Goal: Information Seeking & Learning: Find specific fact

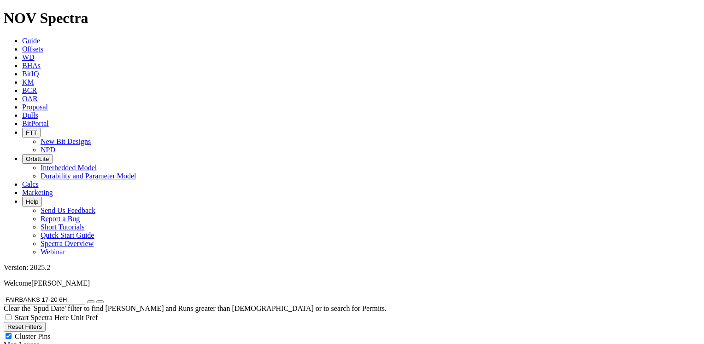
drag, startPoint x: 77, startPoint y: 39, endPoint x: 0, endPoint y: 36, distance: 76.9
paste input "STATE SEVENTY HOLES 14-11-5HNB"
type input "STATE SEVENTY HOLES 14-11-5HNB"
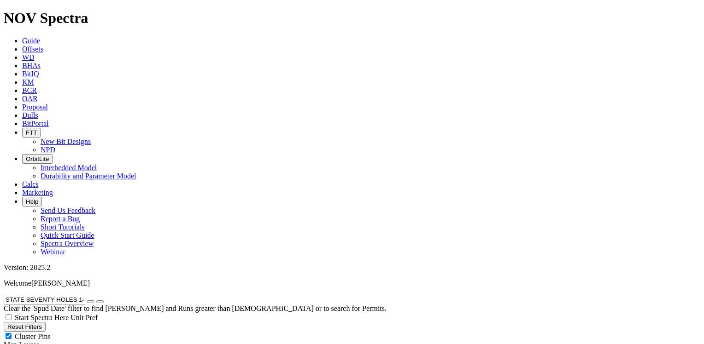
drag, startPoint x: 109, startPoint y: 41, endPoint x: 97, endPoint y: 41, distance: 12.0
click at [91, 302] on icon "button" at bounding box center [91, 302] width 0 height 0
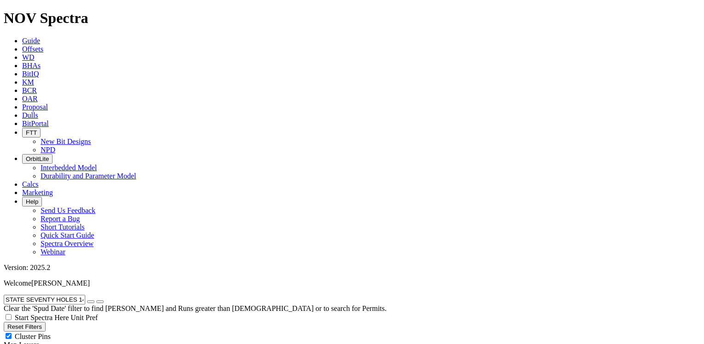
radio input "false"
radio input "true"
click at [25, 295] on input "text" at bounding box center [45, 300] width 82 height 10
paste input "STATE SEVENTY HOLES Y-E-10HNXRL"
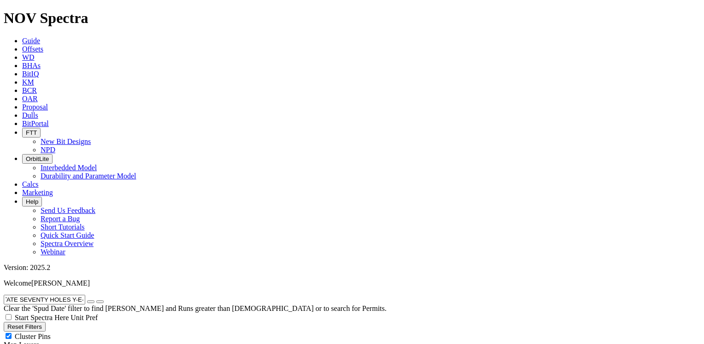
type input "STATE SEVENTY HOLES Y-E-10HNXRL"
radio input "true"
radio input "false"
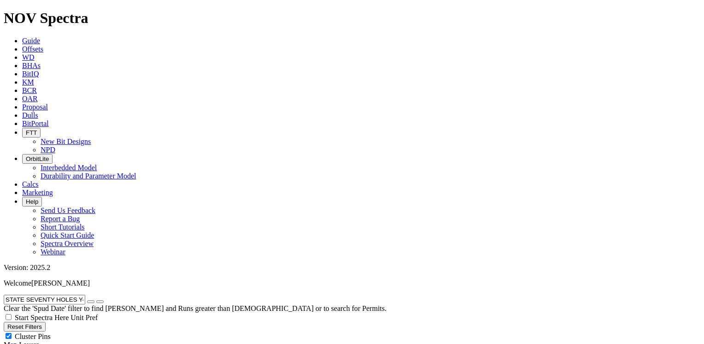
click at [91, 302] on icon "button" at bounding box center [91, 302] width 0 height 0
radio input "false"
radio input "true"
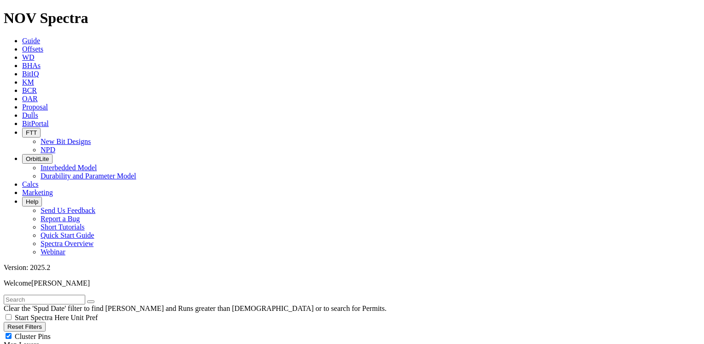
click at [43, 295] on input "text" at bounding box center [45, 300] width 82 height 10
paste input "STEUBEN 105"
type input "STEUBEN 105"
radio input "true"
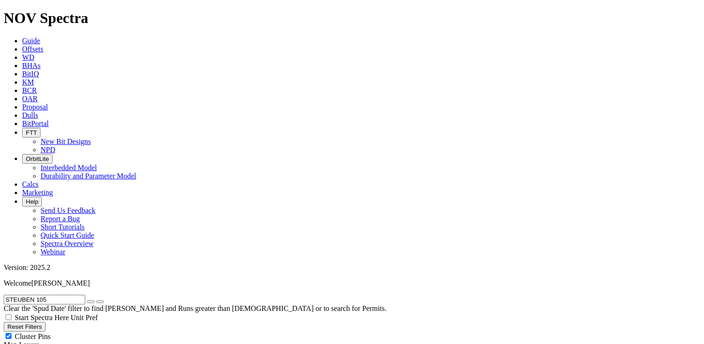
radio input "false"
drag, startPoint x: 614, startPoint y: 66, endPoint x: 627, endPoint y: 80, distance: 19.2
drag, startPoint x: 52, startPoint y: 41, endPoint x: -2, endPoint y: 35, distance: 53.7
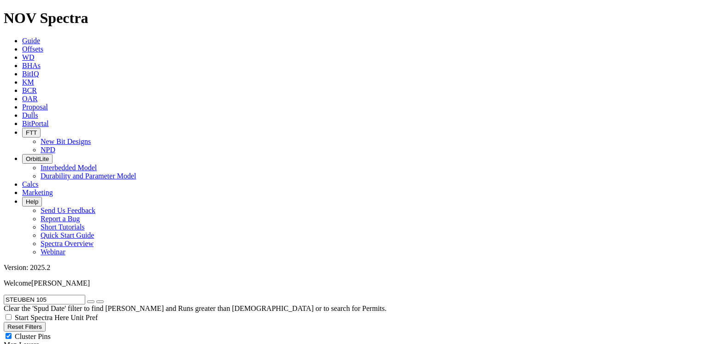
paste input "303"
type input "STEUBEN 303"
click at [100, 302] on icon "submit" at bounding box center [100, 302] width 0 height 0
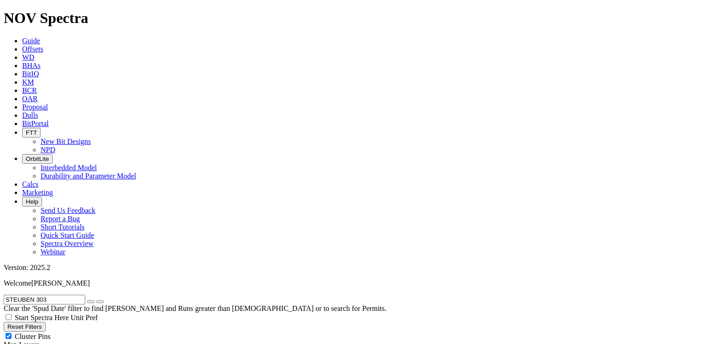
drag, startPoint x: 57, startPoint y: 40, endPoint x: -2, endPoint y: 36, distance: 58.6
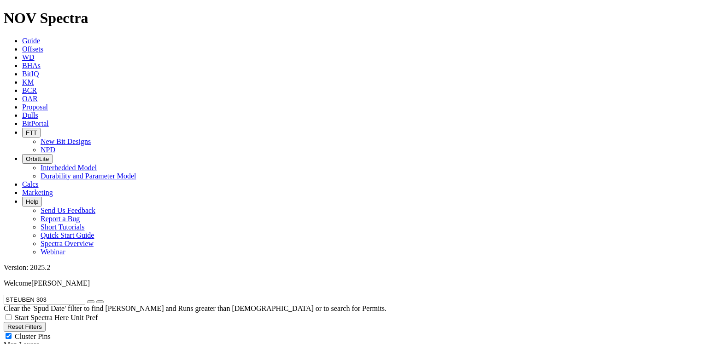
paste input "6 304"
click at [100, 302] on icon "submit" at bounding box center [100, 302] width 0 height 0
drag, startPoint x: 74, startPoint y: 41, endPoint x: 3, endPoint y: 36, distance: 71.1
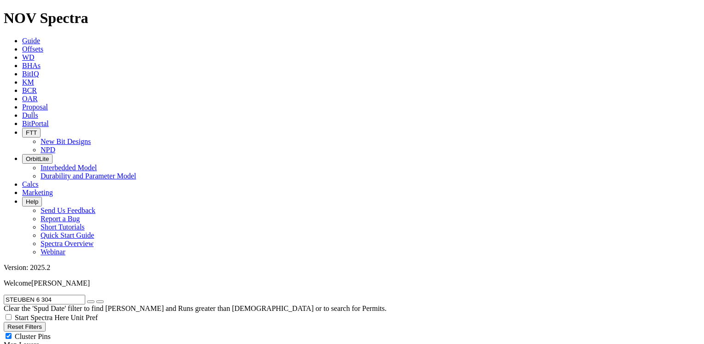
click at [4, 295] on form "STEUBEN 6 304" at bounding box center [352, 300] width 696 height 10
paste input "ORVIK LW 18-7-6 1H"
type input "STORVIK LW 18-7-6 1H"
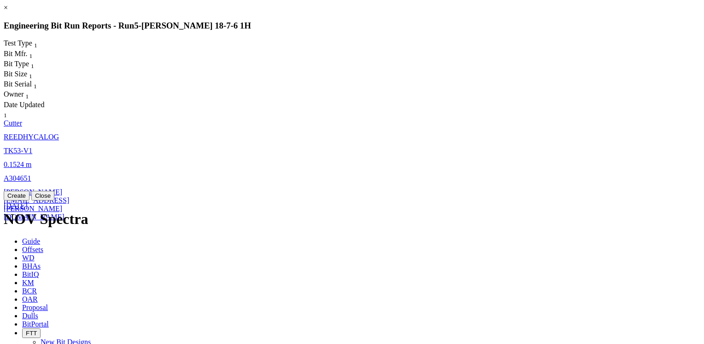
click at [59, 133] on span "REEDHYCALOG" at bounding box center [31, 137] width 55 height 8
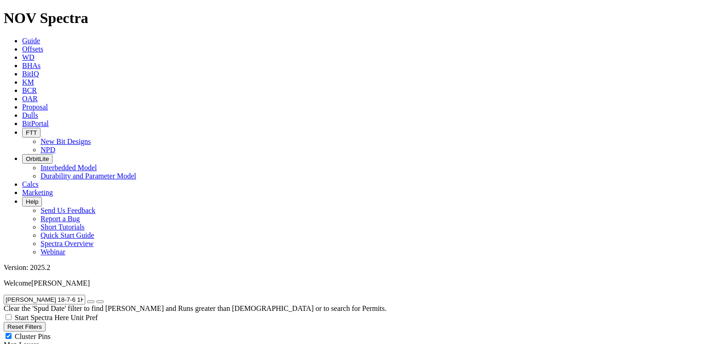
select select "Cutter"
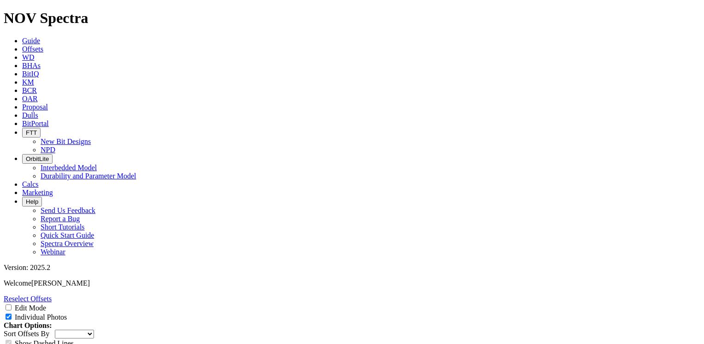
scroll to position [1336, 0]
drag, startPoint x: 319, startPoint y: 88, endPoint x: 338, endPoint y: 89, distance: 19.9
copy td "A303242"
drag, startPoint x: 319, startPoint y: 123, endPoint x: 340, endPoint y: 120, distance: 21.9
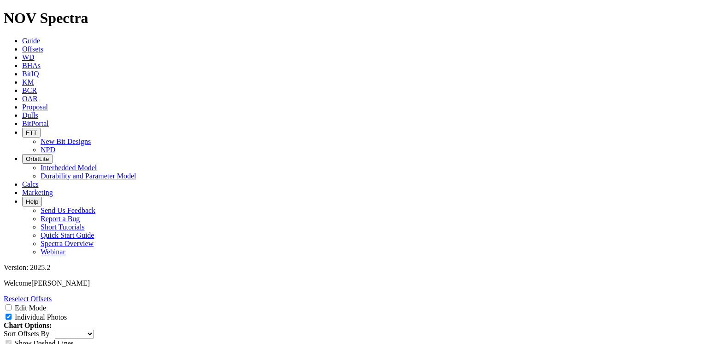
copy td "A297691"
drag, startPoint x: 319, startPoint y: 157, endPoint x: 338, endPoint y: 157, distance: 19.8
copy td "A304654"
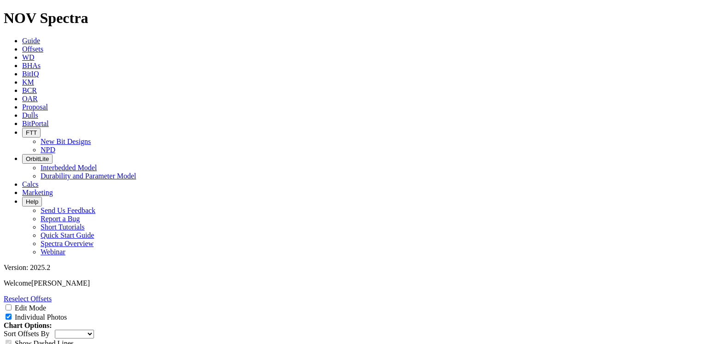
drag, startPoint x: 319, startPoint y: 187, endPoint x: 339, endPoint y: 186, distance: 20.3
copy td "A306796"
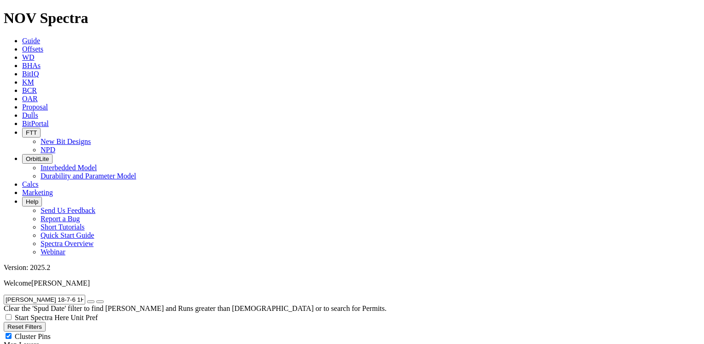
scroll to position [47, 0]
radio input "false"
radio input "true"
drag, startPoint x: 83, startPoint y: 39, endPoint x: -2, endPoint y: 35, distance: 85.3
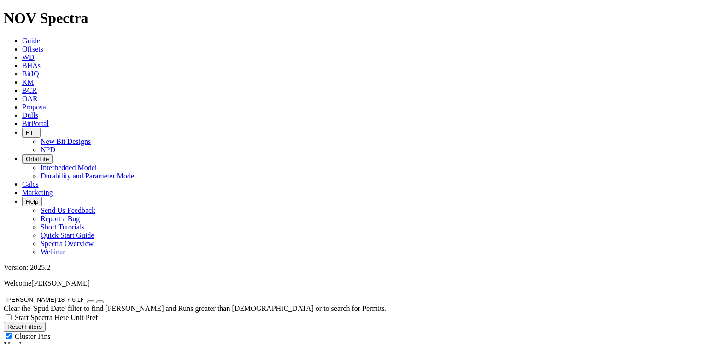
paste input "UMNER 12-13-24 4"
type input "SUMNER 12-13-24 4H"
radio input "true"
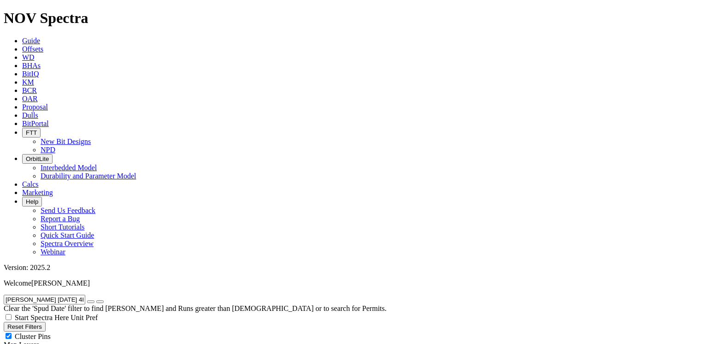
radio input "false"
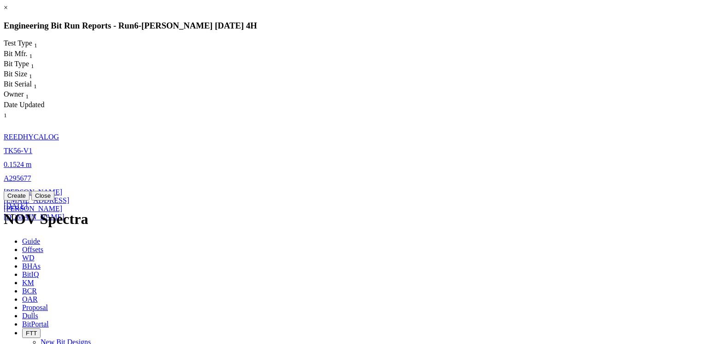
click at [59, 133] on span "REEDHYCALOG" at bounding box center [31, 137] width 55 height 8
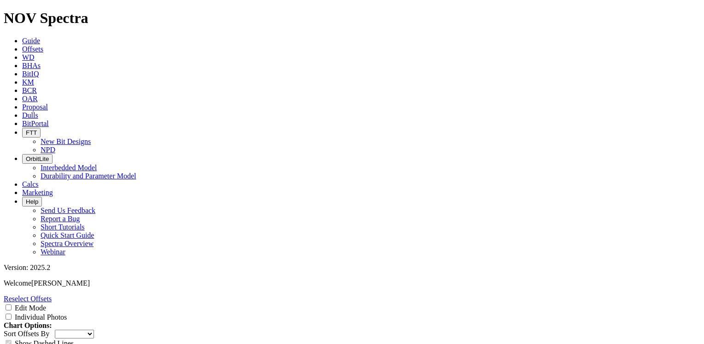
scroll to position [1382, 0]
drag, startPoint x: 319, startPoint y: 76, endPoint x: 337, endPoint y: 76, distance: 18.4
copy td "A288698"
drag, startPoint x: 319, startPoint y: 110, endPoint x: 339, endPoint y: 109, distance: 20.3
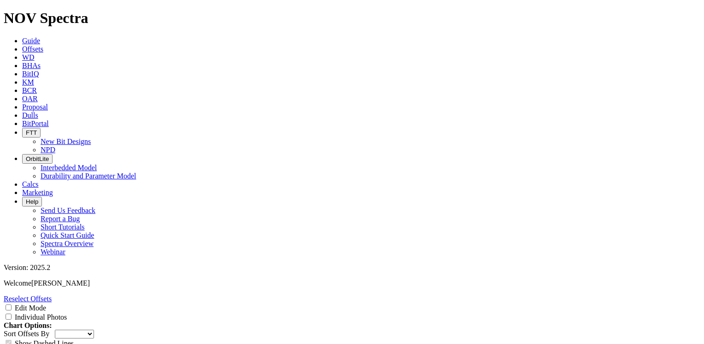
copy td "A282089"
drag, startPoint x: 317, startPoint y: 141, endPoint x: 337, endPoint y: 139, distance: 20.4
copy td "A290336"
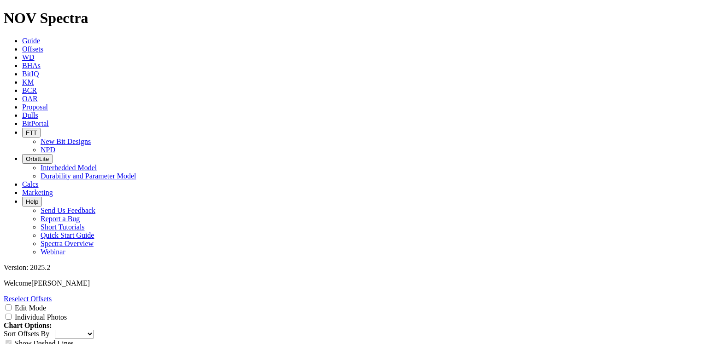
drag, startPoint x: 318, startPoint y: 206, endPoint x: 337, endPoint y: 205, distance: 18.9
copy td "A288951"
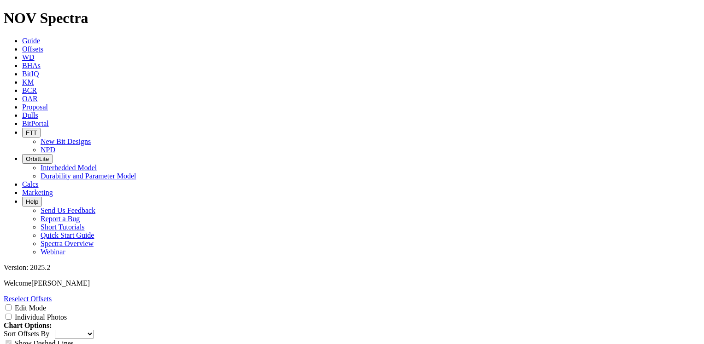
scroll to position [0, 0]
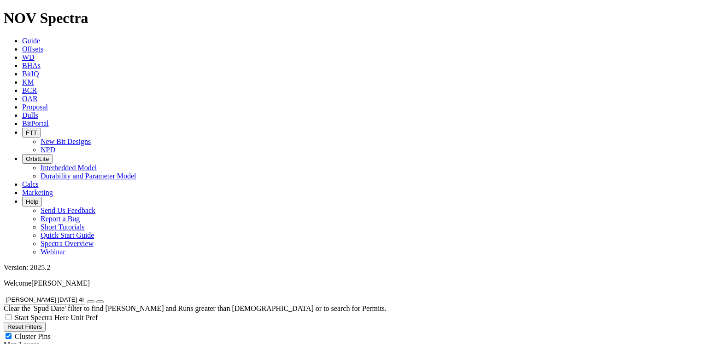
scroll to position [47, 0]
drag, startPoint x: 90, startPoint y: 43, endPoint x: 7, endPoint y: 37, distance: 83.1
click at [7, 295] on input "SUMNER 12-13-24 4H" at bounding box center [45, 300] width 82 height 10
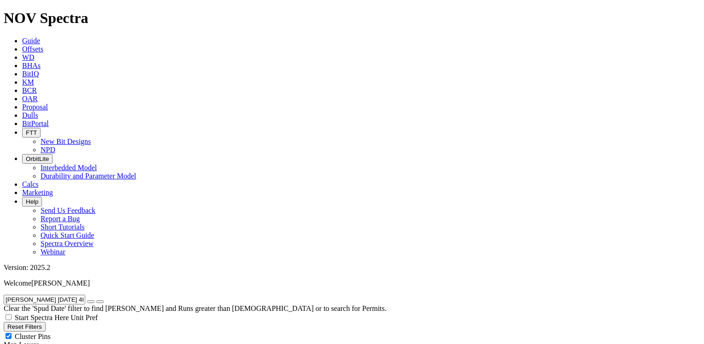
paste input "-36-25 1"
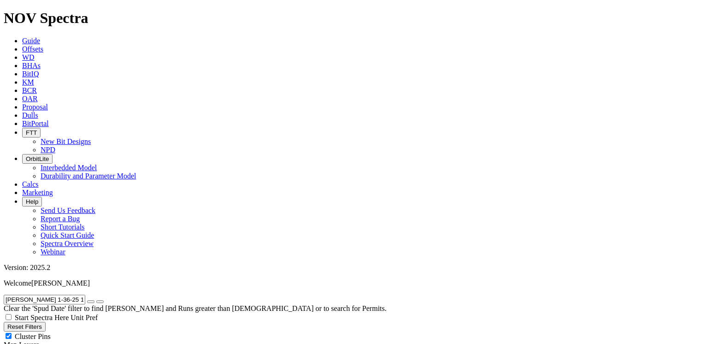
drag, startPoint x: 81, startPoint y: 41, endPoint x: 3, endPoint y: 38, distance: 77.4
click at [4, 295] on form "SUMNER 1-36-25 1H" at bounding box center [352, 300] width 696 height 10
paste input "2"
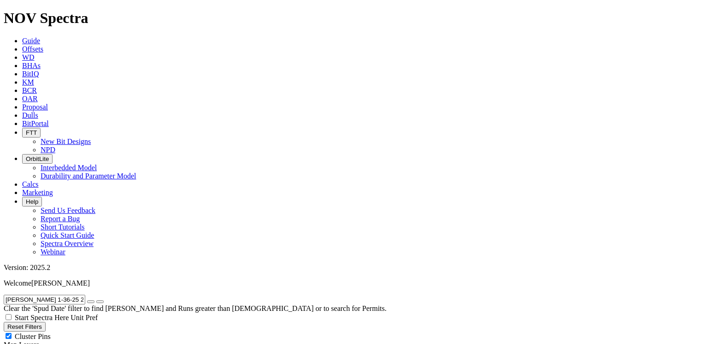
scroll to position [58, 0]
drag, startPoint x: 77, startPoint y: 39, endPoint x: -2, endPoint y: 38, distance: 79.2
paste input "TTON 3-10 6"
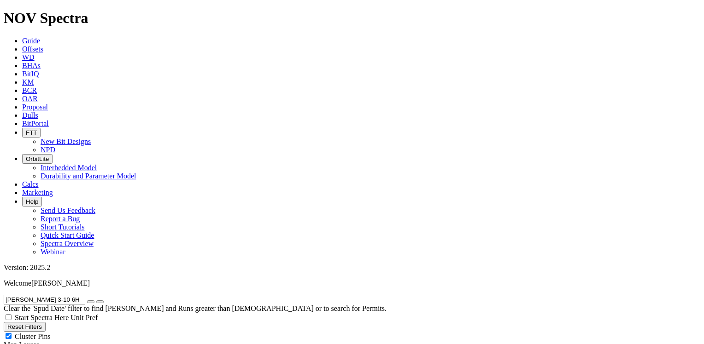
drag, startPoint x: 68, startPoint y: 38, endPoint x: 0, endPoint y: 31, distance: 68.6
paste input "TOPAZ 17"
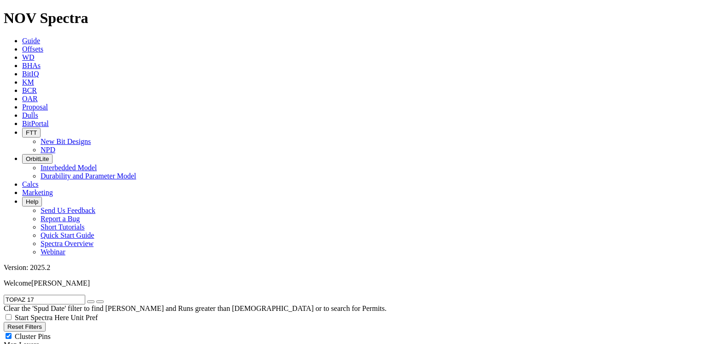
drag, startPoint x: 44, startPoint y: 40, endPoint x: 0, endPoint y: 38, distance: 43.8
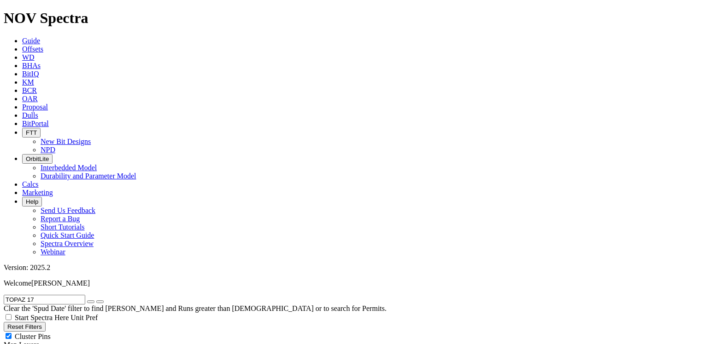
click at [4, 295] on form "TOPAZ 17" at bounding box center [352, 300] width 696 height 10
paste input "RIANGLE SOUTH 12-1 10H"
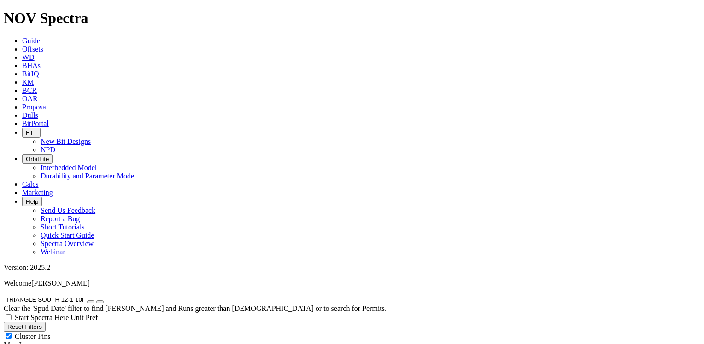
drag, startPoint x: 96, startPoint y: 41, endPoint x: -2, endPoint y: 35, distance: 97.8
paste input "9"
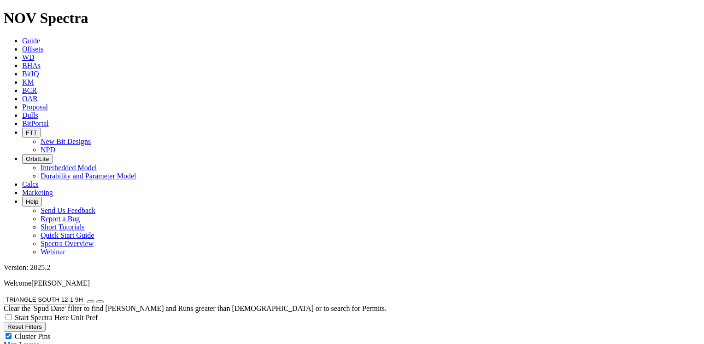
type input "TRIANGLE SOUTH 12-1 9H"
click at [100, 302] on icon "submit" at bounding box center [100, 302] width 0 height 0
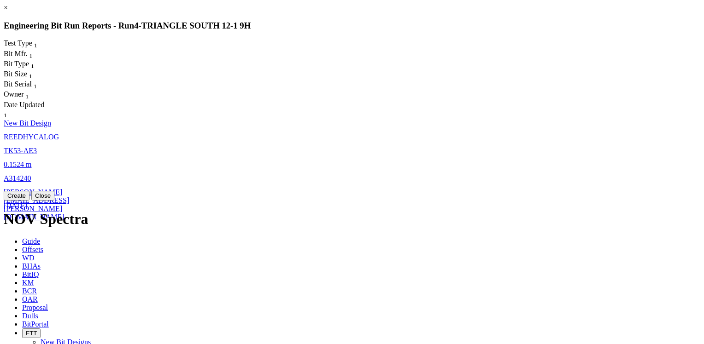
click at [59, 133] on span "REEDHYCALOG" at bounding box center [31, 137] width 55 height 8
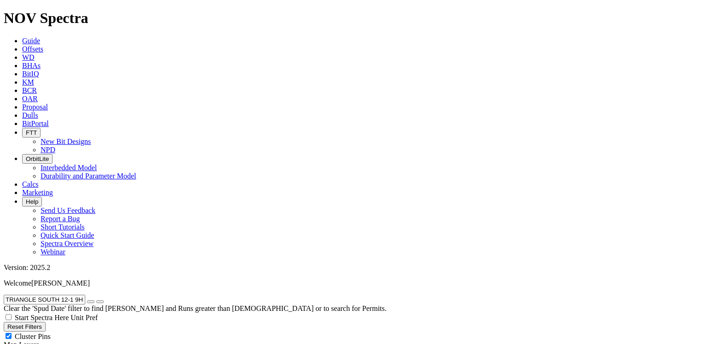
select select "New Bit Design"
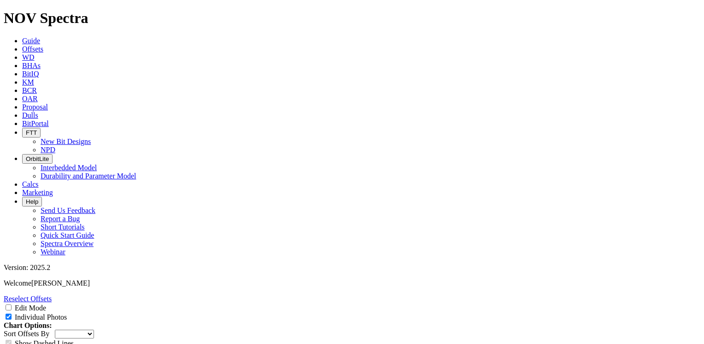
scroll to position [1382, 0]
drag, startPoint x: 321, startPoint y: 109, endPoint x: 344, endPoint y: 105, distance: 23.3
copy td "A307048"
drag, startPoint x: 320, startPoint y: 140, endPoint x: 341, endPoint y: 140, distance: 20.7
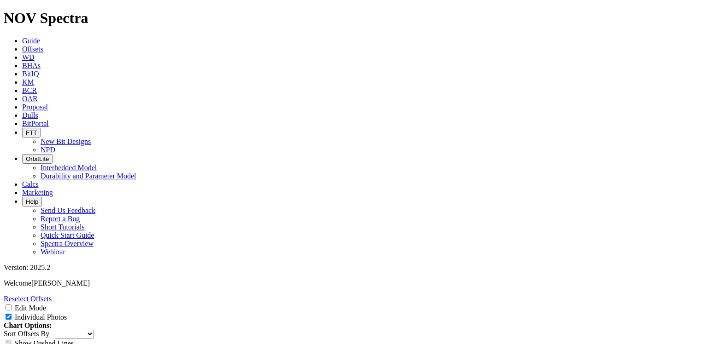
copy td "A311202"
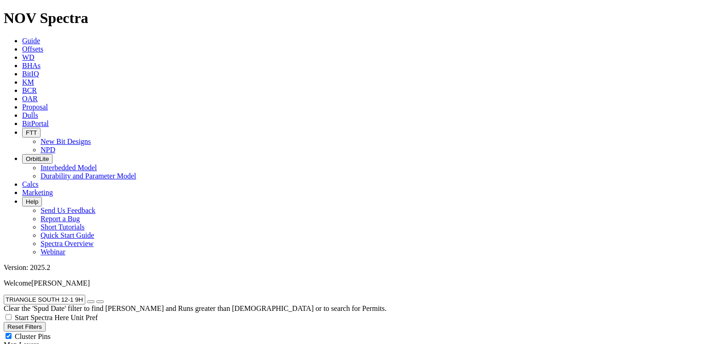
scroll to position [5, 0]
drag, startPoint x: 91, startPoint y: 43, endPoint x: 5, endPoint y: 45, distance: 85.7
click at [5, 295] on form "TRIANGLE SOUTH 12-1 9H" at bounding box center [352, 300] width 696 height 10
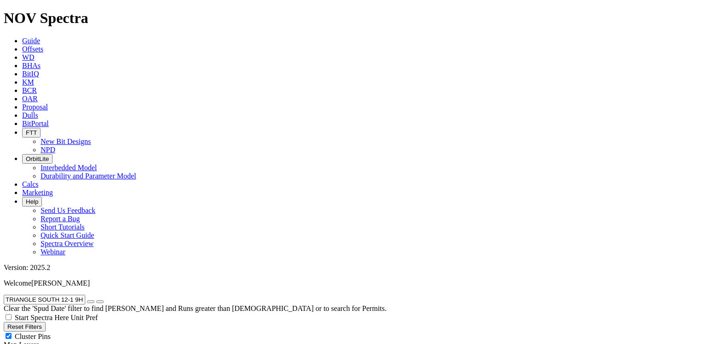
paste input "UAX STATE FEDERAL 5398 43-9 4B"
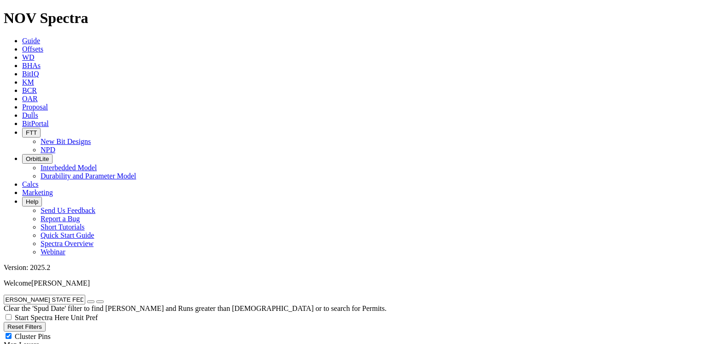
drag, startPoint x: 9, startPoint y: 38, endPoint x: 119, endPoint y: 39, distance: 110.5
click at [119, 295] on form "TRUAX STATE FEDERAL 5398 43-9 4B" at bounding box center [352, 300] width 696 height 10
paste input "TT RANCH 11-26-1H"
click at [100, 302] on icon "submit" at bounding box center [100, 302] width 0 height 0
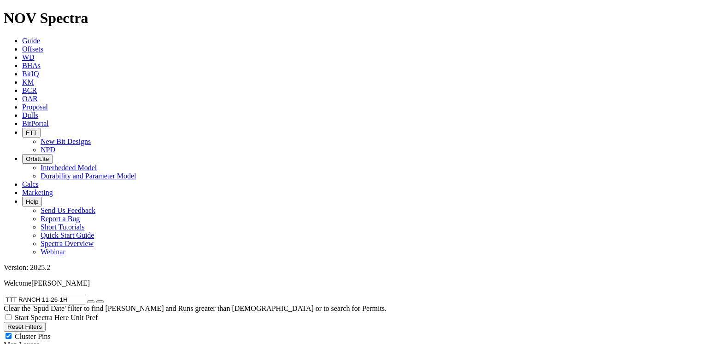
drag, startPoint x: 83, startPoint y: 42, endPoint x: 0, endPoint y: 41, distance: 83.4
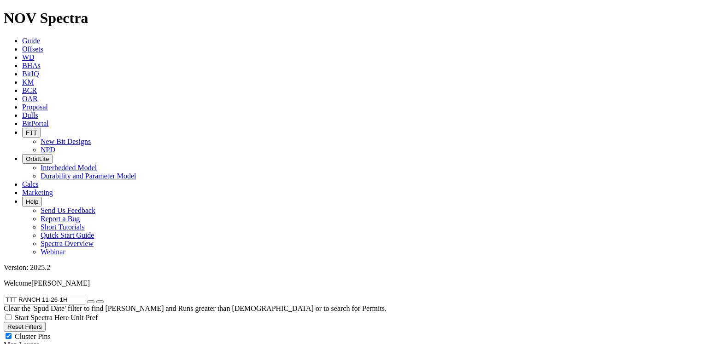
paste input "2"
drag, startPoint x: 81, startPoint y: 41, endPoint x: -2, endPoint y: 37, distance: 83.0
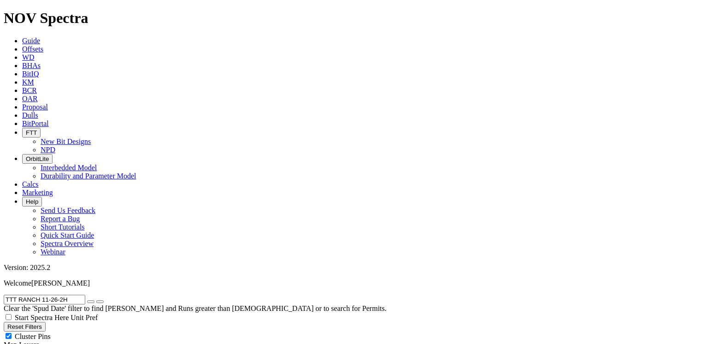
paste input "HU"
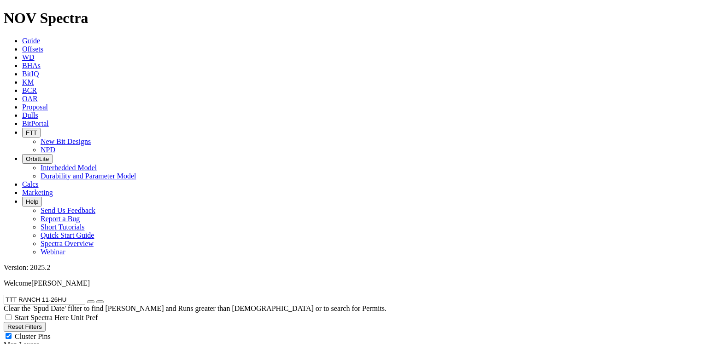
scroll to position [0, 0]
drag, startPoint x: 75, startPoint y: 40, endPoint x: -2, endPoint y: 34, distance: 77.1
paste input "URBODIESEL 19-30-31 2H"
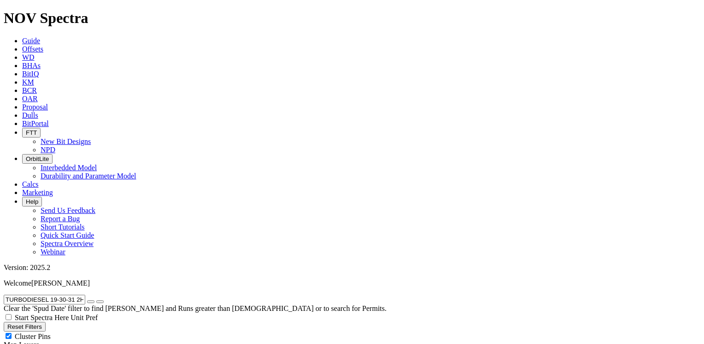
scroll to position [5, 0]
drag, startPoint x: 92, startPoint y: 40, endPoint x: 0, endPoint y: 39, distance: 91.7
click at [4, 295] on form "TURBODIESEL 19-30-31 2H" at bounding box center [352, 300] width 696 height 10
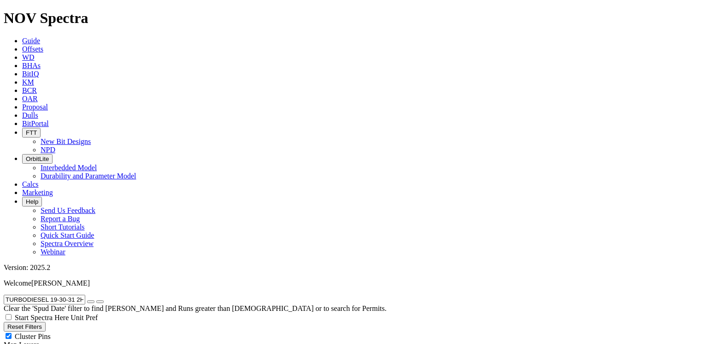
paste input "3"
drag, startPoint x: 93, startPoint y: 41, endPoint x: -2, endPoint y: 38, distance: 95.4
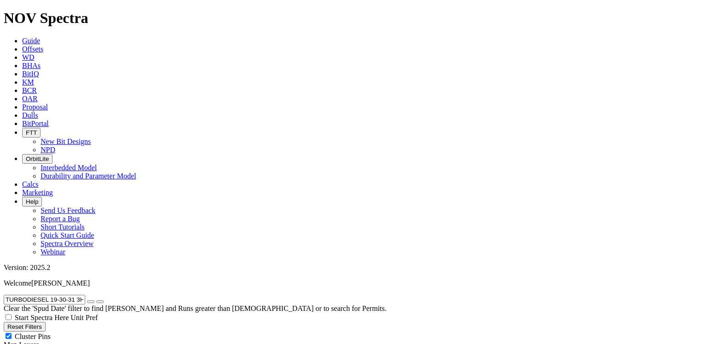
paste input "U1-20"
click at [100, 302] on icon "submit" at bounding box center [100, 302] width 0 height 0
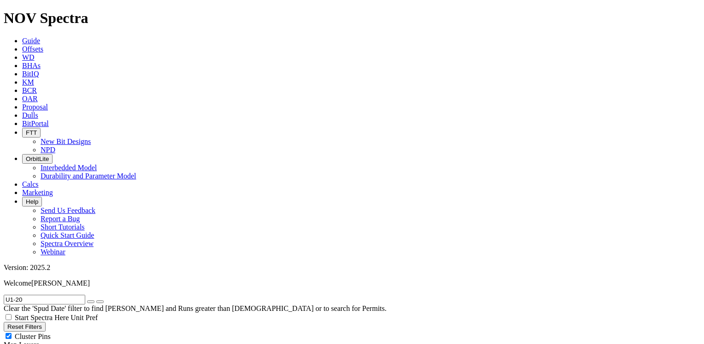
scroll to position [138, 0]
drag, startPoint x: 41, startPoint y: 42, endPoint x: 0, endPoint y: 37, distance: 40.8
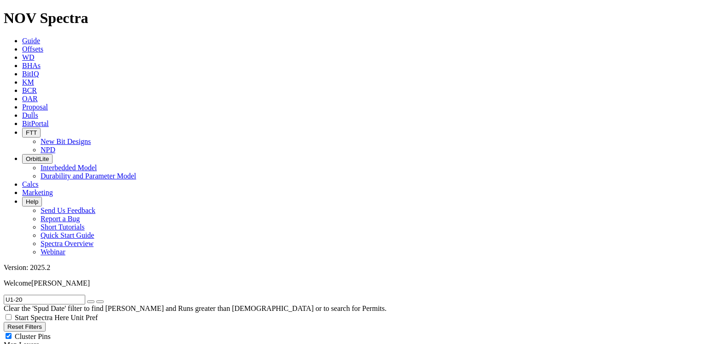
paste input "2"
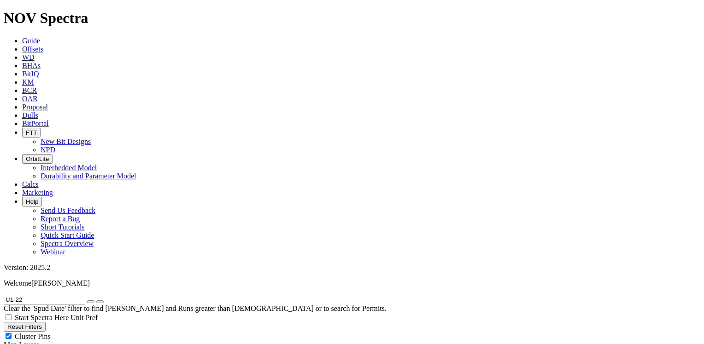
drag, startPoint x: 32, startPoint y: 43, endPoint x: 0, endPoint y: 45, distance: 32.3
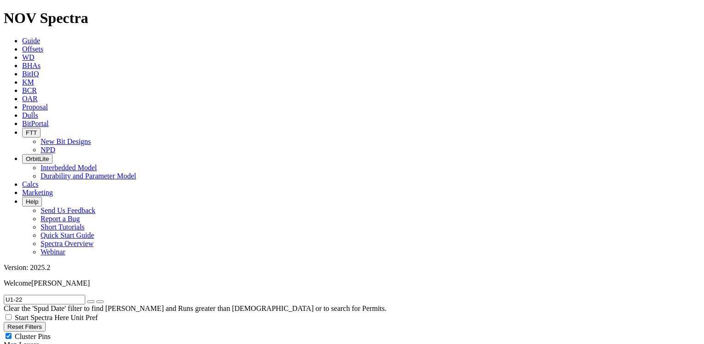
paste input "Z-668"
type input "UZ-668"
click at [100, 302] on icon "submit" at bounding box center [100, 302] width 0 height 0
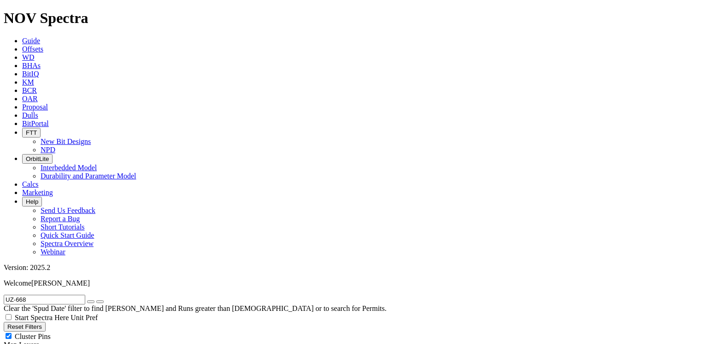
scroll to position [58, 0]
radio input "false"
radio input "true"
drag, startPoint x: 47, startPoint y: 39, endPoint x: -2, endPoint y: 41, distance: 49.3
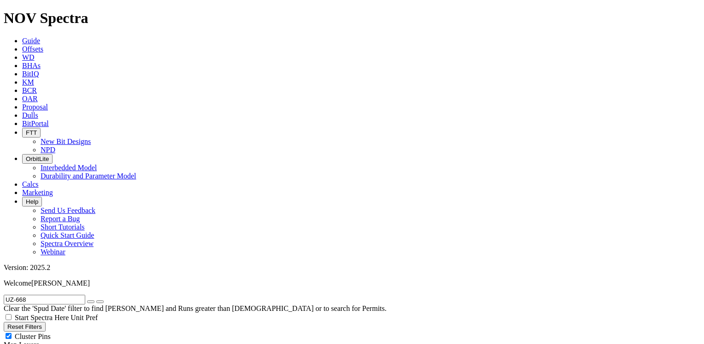
paste input "70"
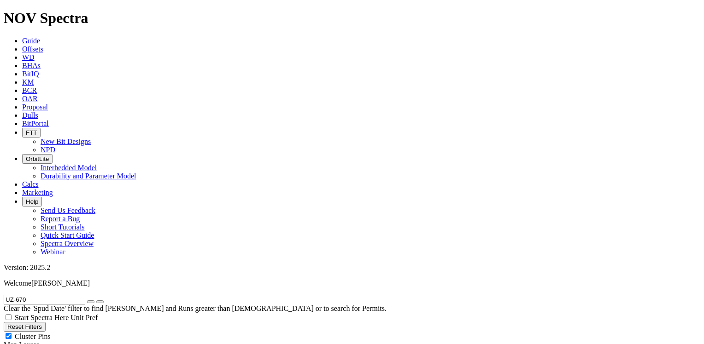
drag, startPoint x: 45, startPoint y: 39, endPoint x: 8, endPoint y: 38, distance: 36.4
click at [8, 295] on input "UZ-670" at bounding box center [45, 300] width 82 height 10
paste input "672"
type input "UZ672"
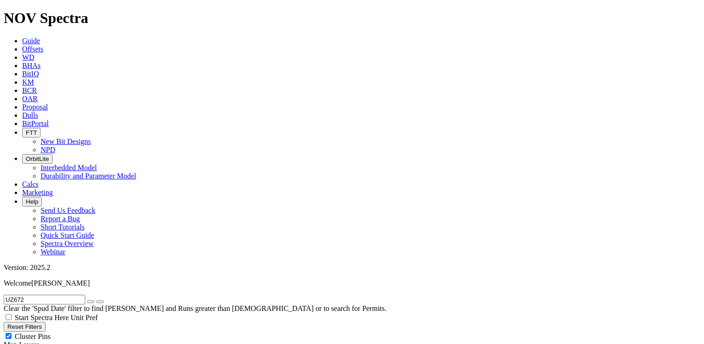
click at [100, 302] on icon "submit" at bounding box center [100, 302] width 0 height 0
radio input "true"
radio input "false"
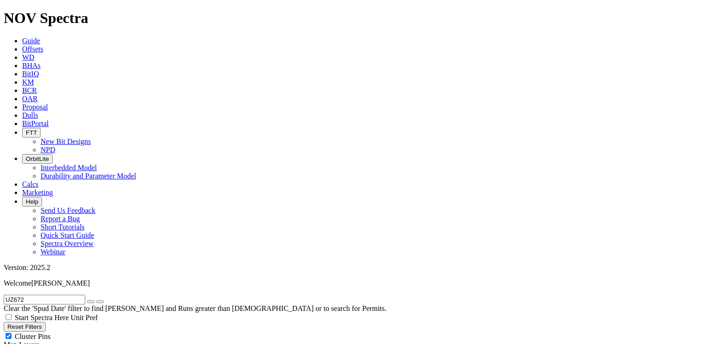
drag, startPoint x: 38, startPoint y: 42, endPoint x: -2, endPoint y: 42, distance: 40.1
paste input "80"
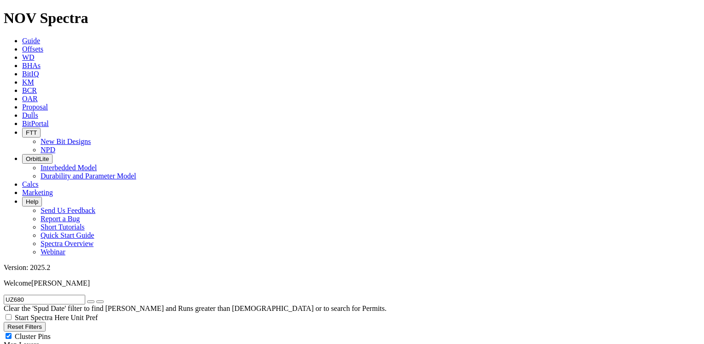
drag, startPoint x: 53, startPoint y: 41, endPoint x: -2, endPoint y: 45, distance: 54.4
paste input "2"
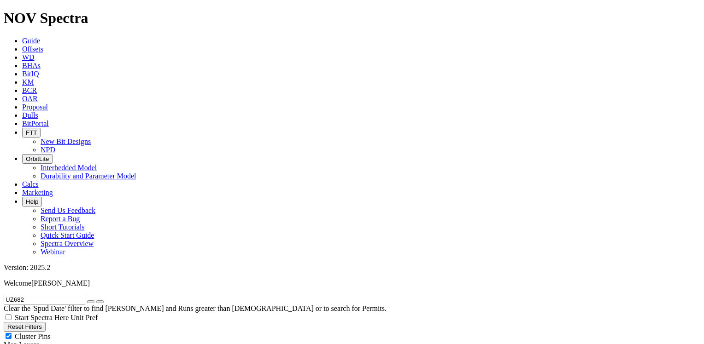
drag, startPoint x: 54, startPoint y: 38, endPoint x: -2, endPoint y: 38, distance: 55.7
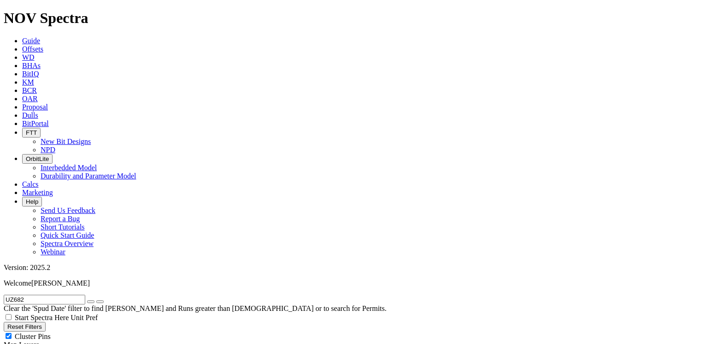
drag, startPoint x: 42, startPoint y: 39, endPoint x: -2, endPoint y: 44, distance: 44.1
paste input "5"
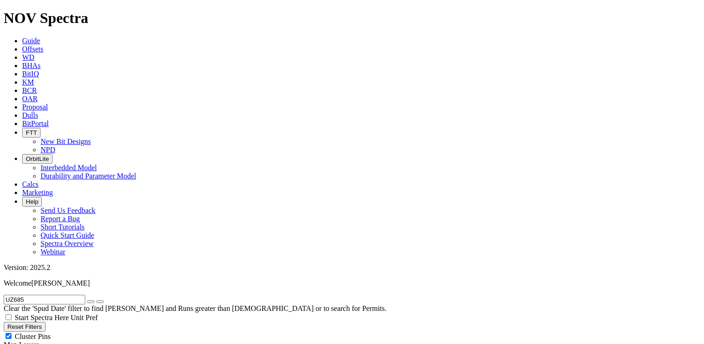
type input "UZ685"
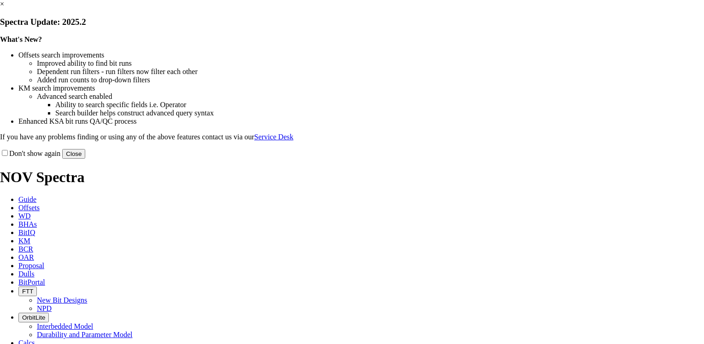
click at [4, 8] on link "×" at bounding box center [2, 4] width 4 height 8
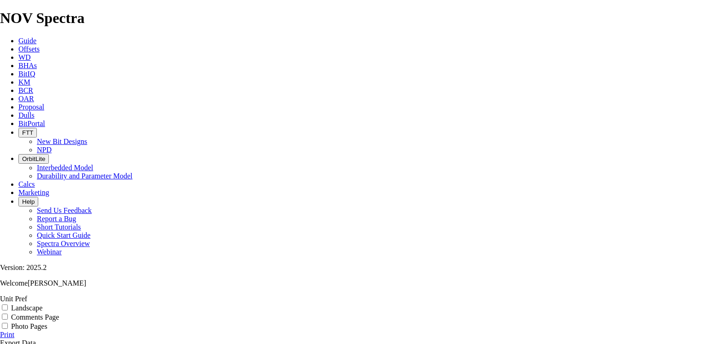
click at [14, 331] on link "Print" at bounding box center [7, 335] width 14 height 8
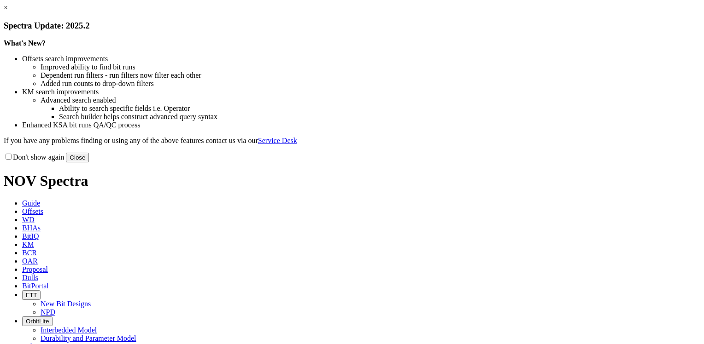
click at [8, 12] on link "×" at bounding box center [6, 8] width 4 height 8
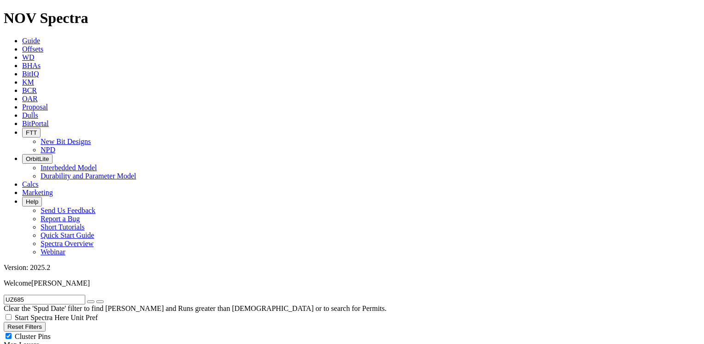
drag, startPoint x: 35, startPoint y: 41, endPoint x: 0, endPoint y: 43, distance: 35.1
paste input "6"
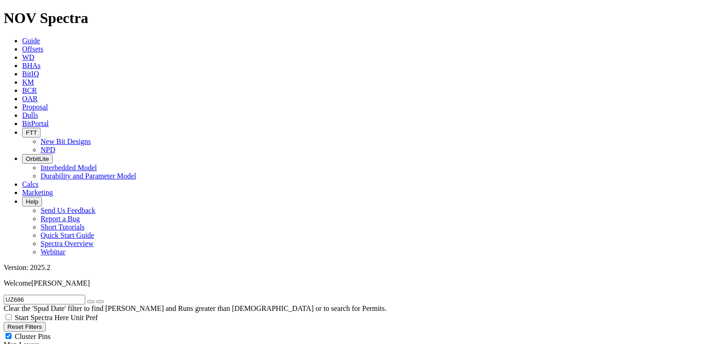
drag, startPoint x: 34, startPoint y: 38, endPoint x: -2, endPoint y: 40, distance: 36.0
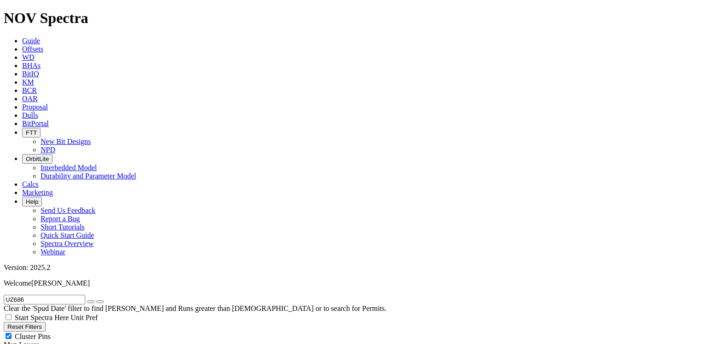
paste input "90"
click at [100, 302] on icon "submit" at bounding box center [100, 302] width 0 height 0
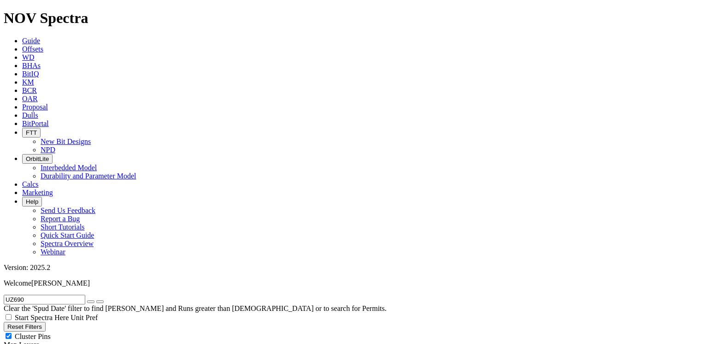
drag, startPoint x: 35, startPoint y: 40, endPoint x: -2, endPoint y: 37, distance: 36.9
paste input "6"
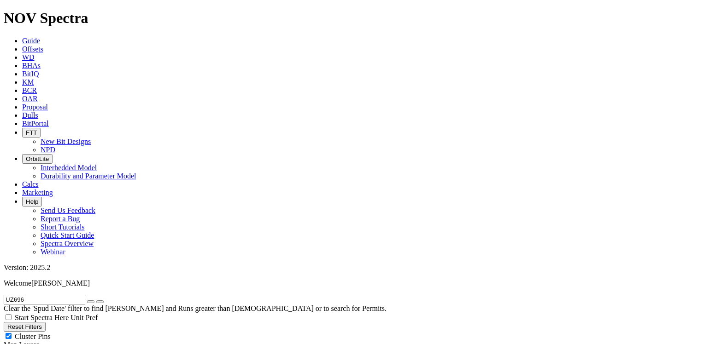
drag, startPoint x: 41, startPoint y: 42, endPoint x: 0, endPoint y: 46, distance: 40.7
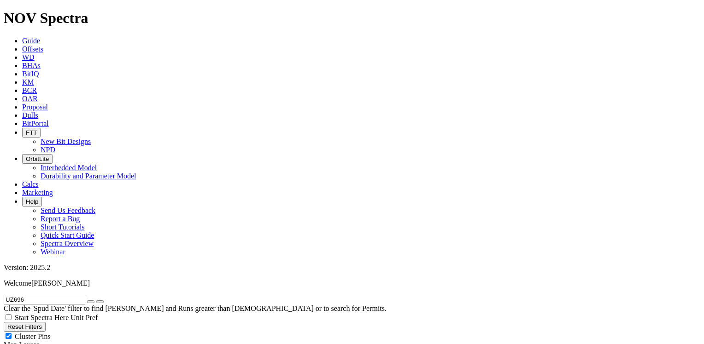
paste input "7"
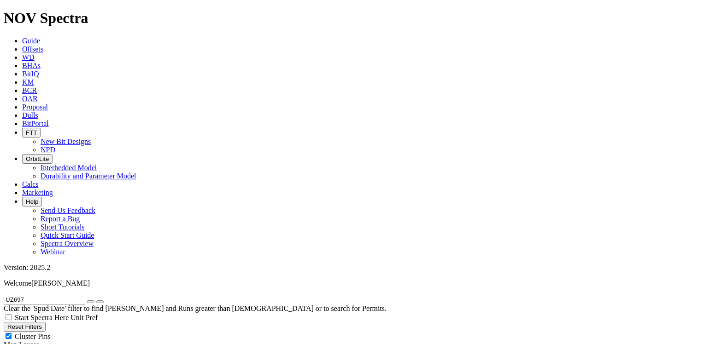
drag, startPoint x: 43, startPoint y: 40, endPoint x: 0, endPoint y: 41, distance: 42.9
paste input "701"
type input "UZ701"
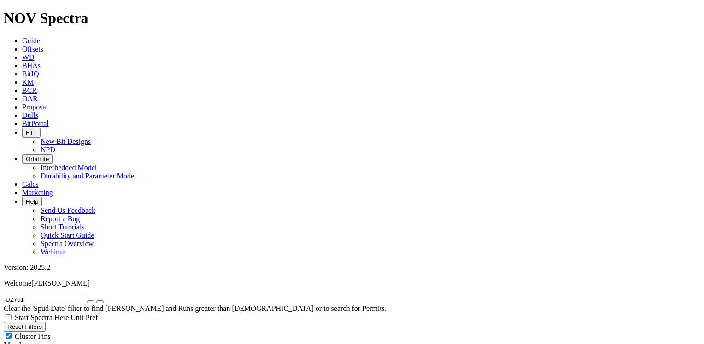
click at [100, 302] on icon "submit" at bounding box center [100, 302] width 0 height 0
drag, startPoint x: 33, startPoint y: 39, endPoint x: -2, endPoint y: 41, distance: 35.0
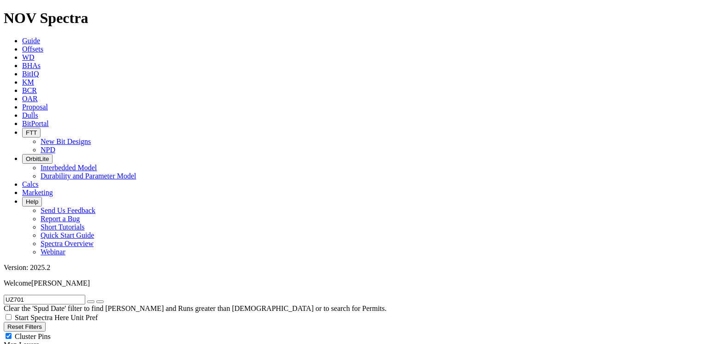
paste input "6"
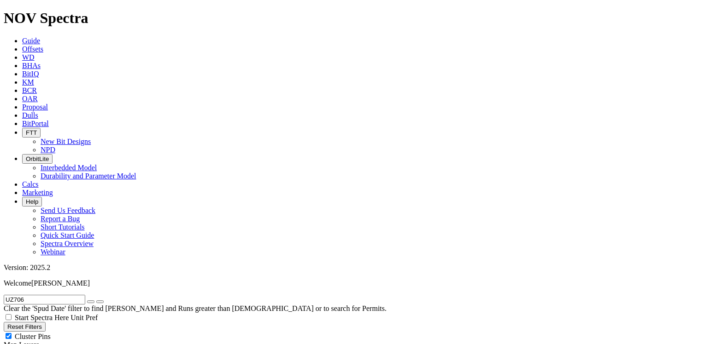
drag, startPoint x: 31, startPoint y: 41, endPoint x: 0, endPoint y: 42, distance: 30.9
paste input "VAN BERKOM 5793 13-11 2B"
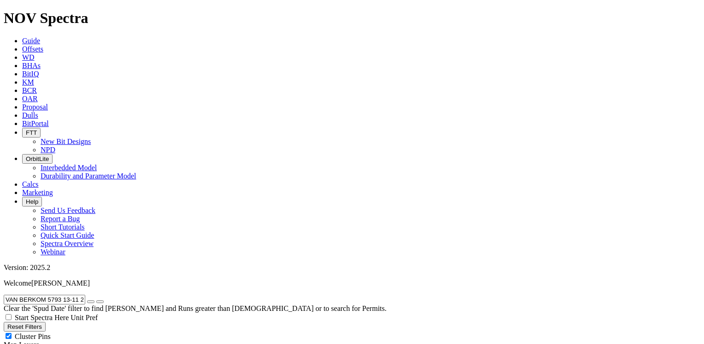
click at [100, 302] on icon "submit" at bounding box center [100, 302] width 0 height 0
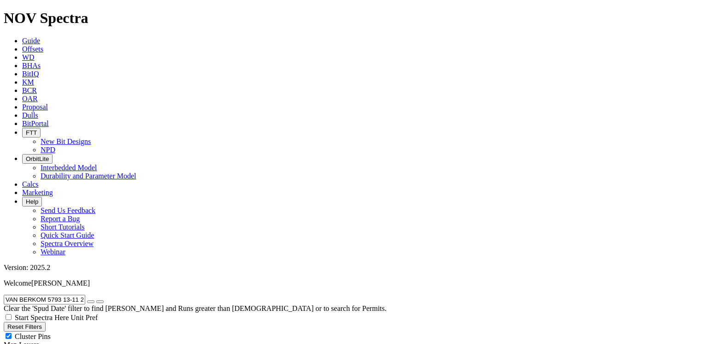
drag, startPoint x: 99, startPoint y: 41, endPoint x: 9, endPoint y: 41, distance: 90.3
click at [9, 295] on input "VAN BERKOM 5793 13-11 2B" at bounding box center [45, 300] width 82 height 10
paste input "3"
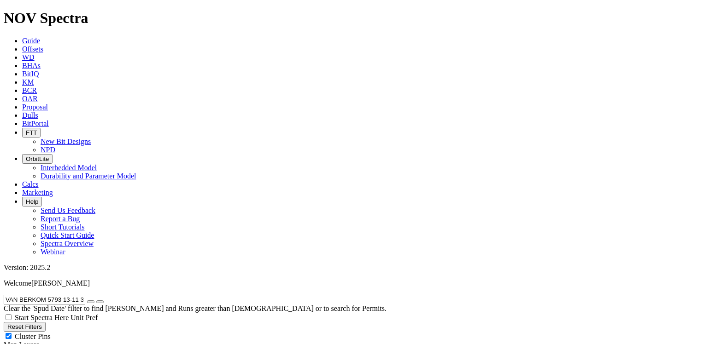
drag, startPoint x: 99, startPoint y: 39, endPoint x: 6, endPoint y: 30, distance: 93.4
click at [6, 295] on div "VAN BERKOM 5793 13-11 3B Clear the 'Spud Date' filter to find Wells and Runs gr…" at bounding box center [352, 304] width 696 height 18
paste input "4"
type input "VAN BERKOM 5793 13-11 4B"
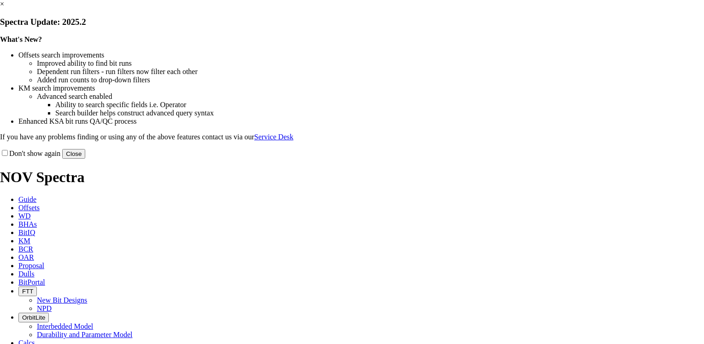
click at [4, 8] on link "×" at bounding box center [2, 4] width 4 height 8
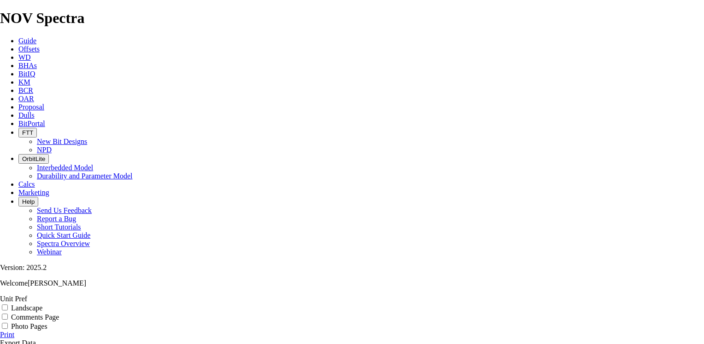
click at [14, 331] on link "Print" at bounding box center [7, 335] width 14 height 8
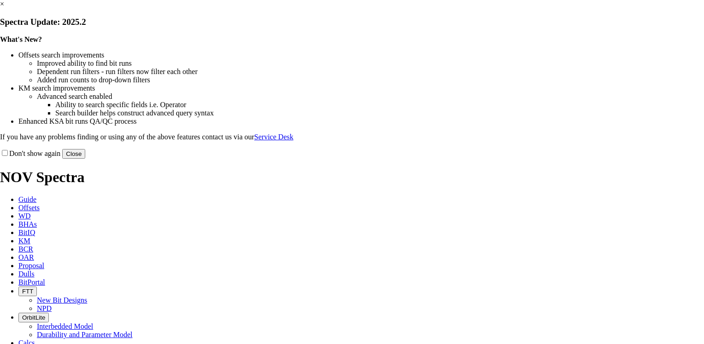
click at [4, 8] on link "×" at bounding box center [2, 4] width 4 height 8
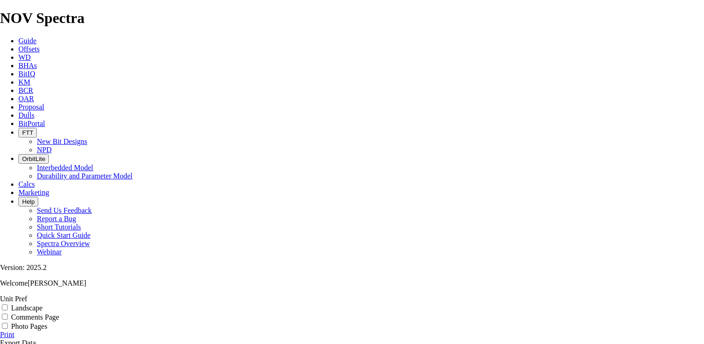
click at [14, 331] on link "Print" at bounding box center [7, 335] width 14 height 8
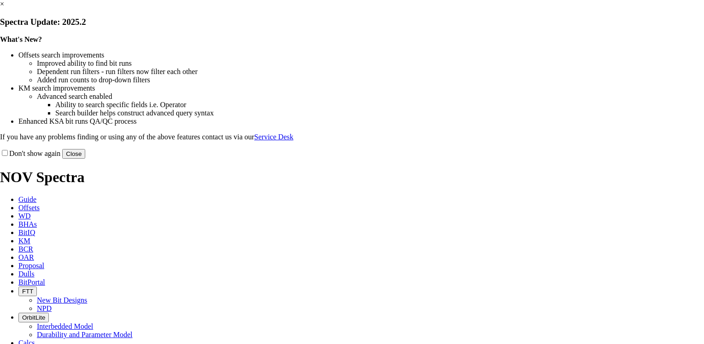
click at [4, 8] on link "×" at bounding box center [2, 4] width 4 height 8
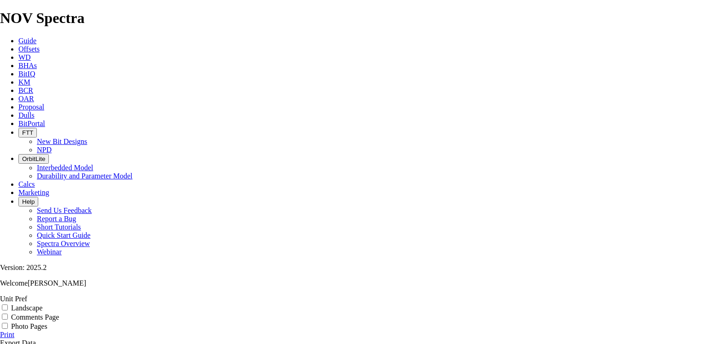
scroll to position [92, 0]
click at [14, 331] on link "Print" at bounding box center [7, 335] width 14 height 8
drag, startPoint x: 577, startPoint y: 310, endPoint x: 581, endPoint y: 307, distance: 5.9
